Goal: Task Accomplishment & Management: Use online tool/utility

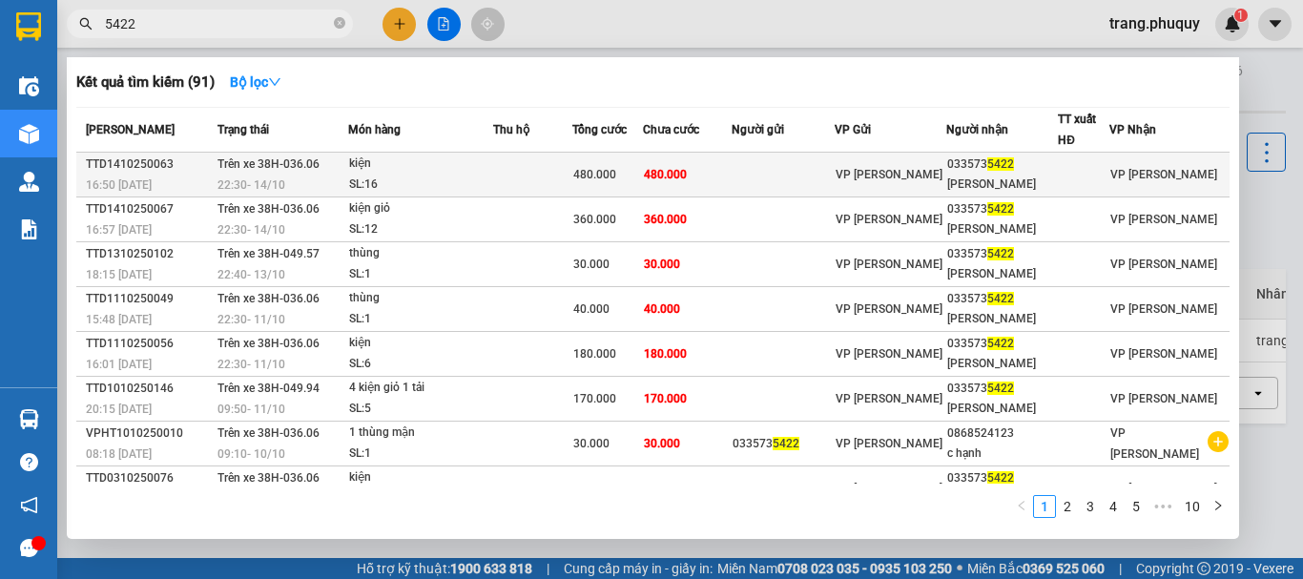
type input "5422"
click at [488, 164] on div "kiện" at bounding box center [420, 164] width 143 height 21
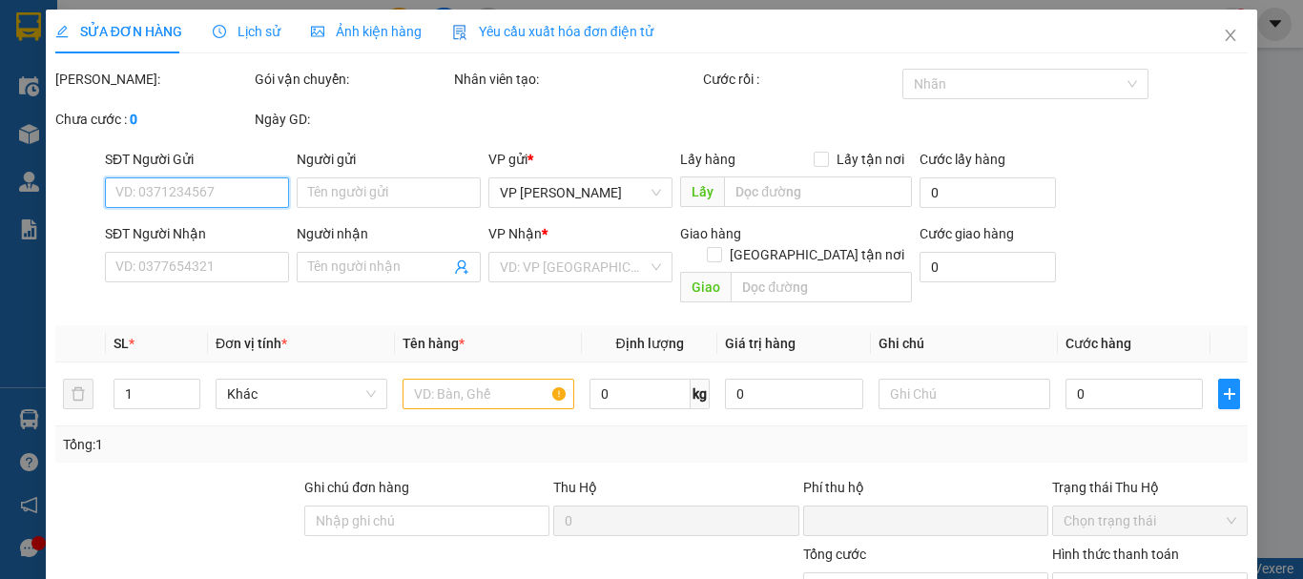
type input "0335735422"
type input "[PERSON_NAME]"
type input "0"
type input "480.000"
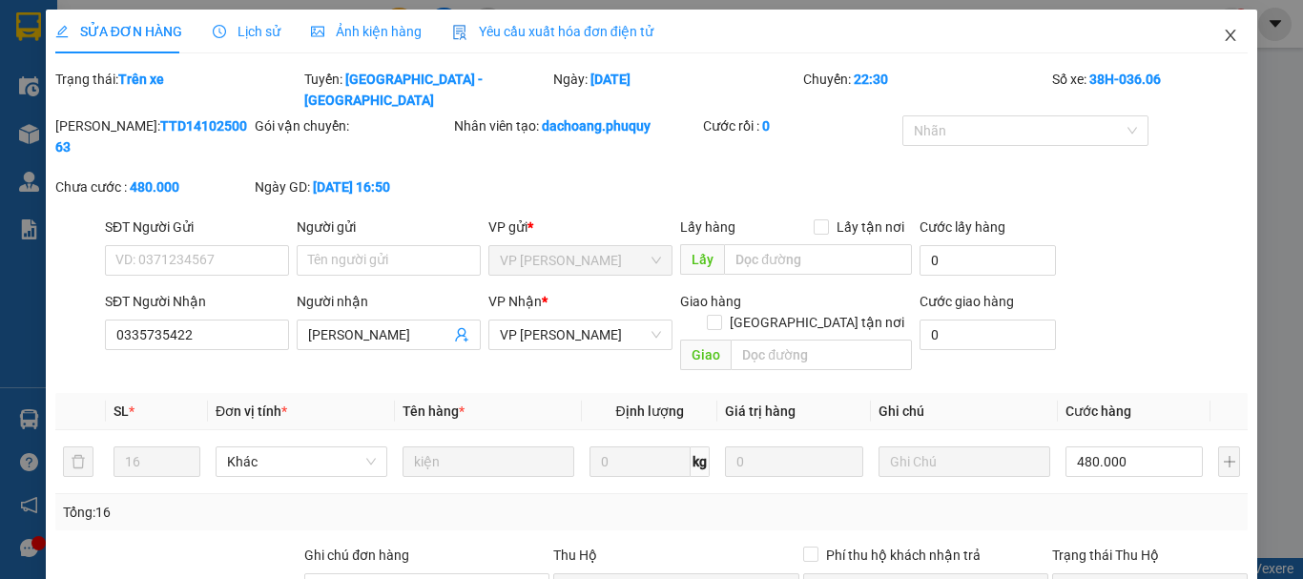
click at [1213, 44] on span "Close" at bounding box center [1230, 36] width 53 height 53
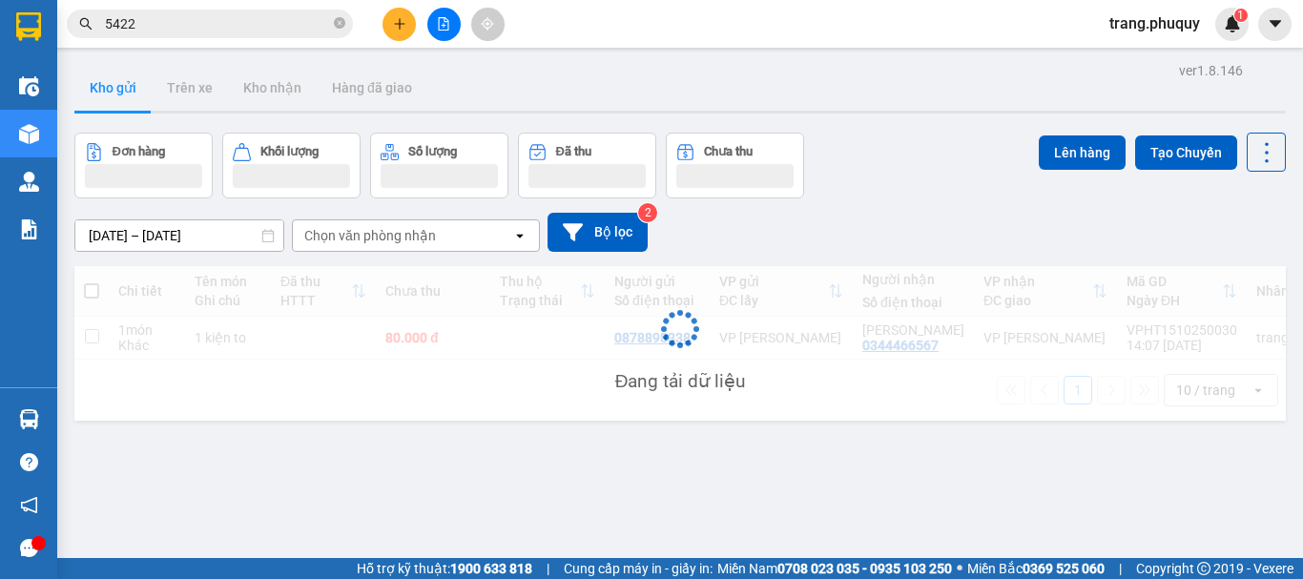
click at [215, 23] on input "5422" at bounding box center [217, 23] width 225 height 21
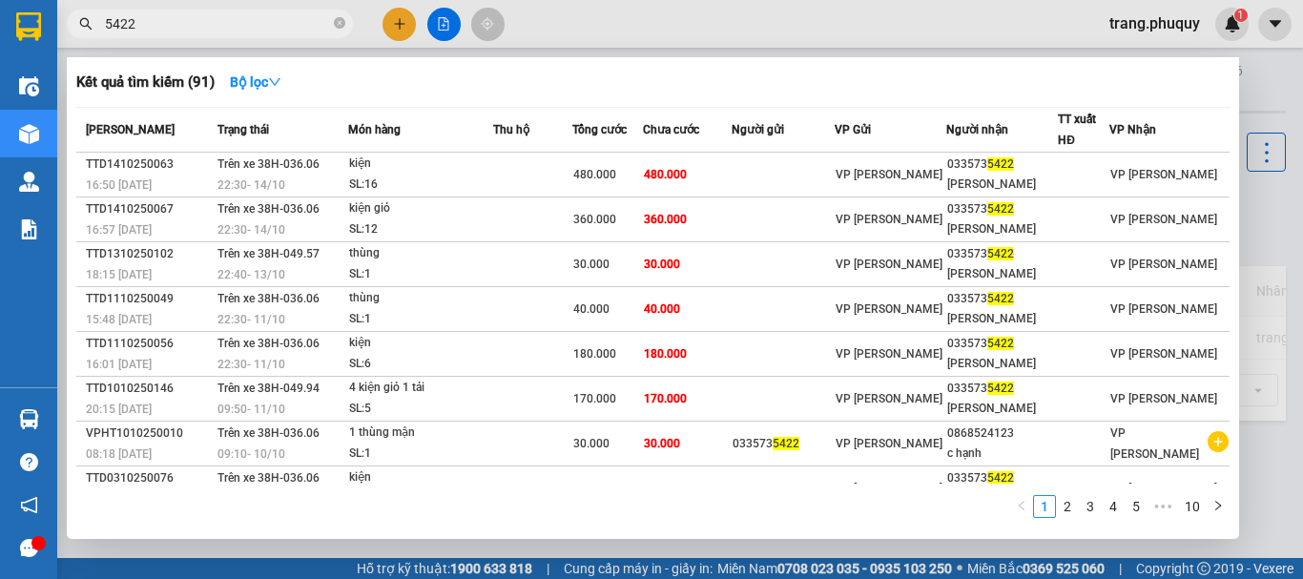
click at [215, 22] on input "5422" at bounding box center [217, 23] width 225 height 21
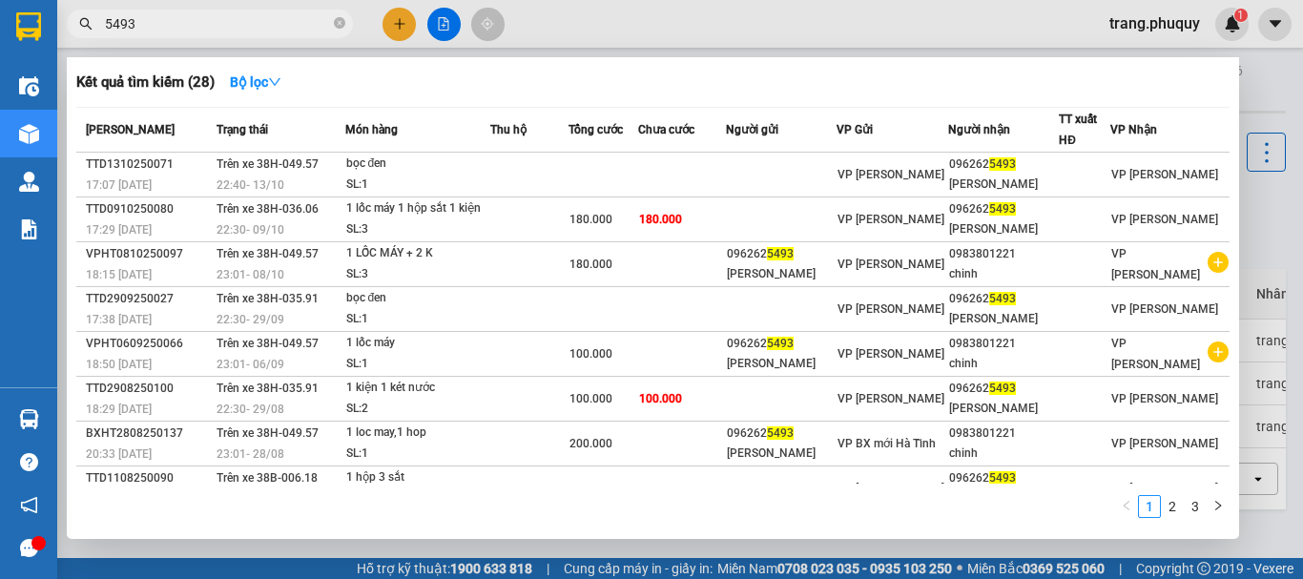
type input "5493"
